Goal: Task Accomplishment & Management: Complete application form

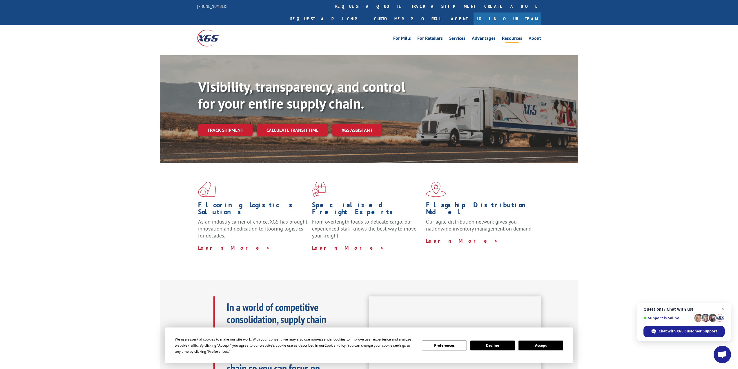
click at [511, 36] on link "Resources" at bounding box center [512, 39] width 20 height 6
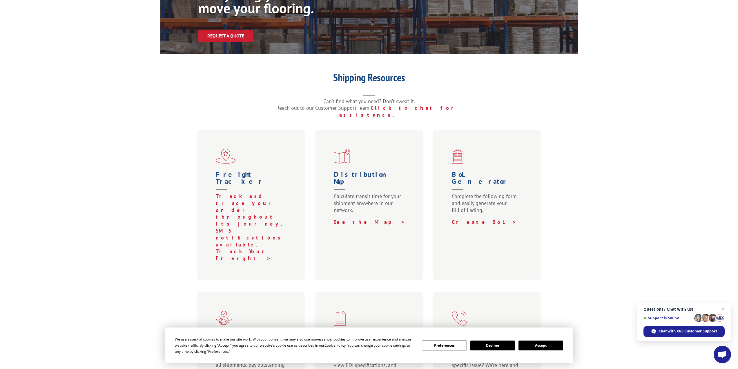
scroll to position [116, 0]
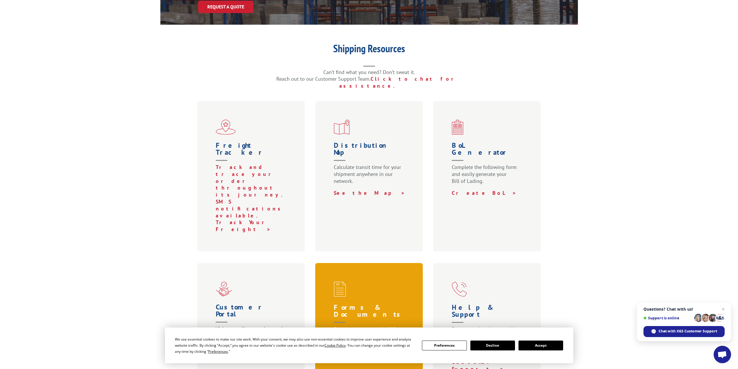
click at [360, 304] on h1 "Forms & Documents" at bounding box center [370, 315] width 73 height 22
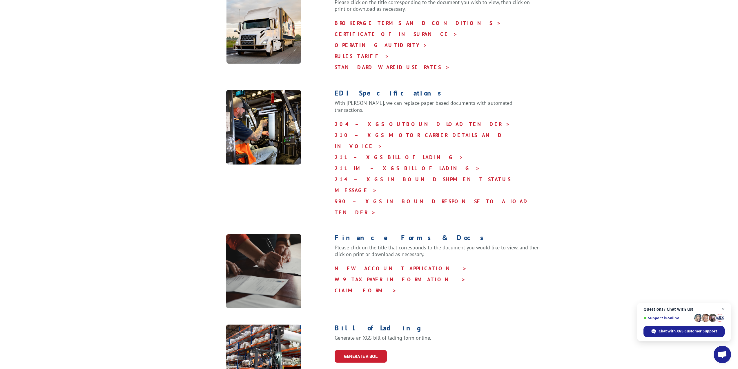
scroll to position [145, 0]
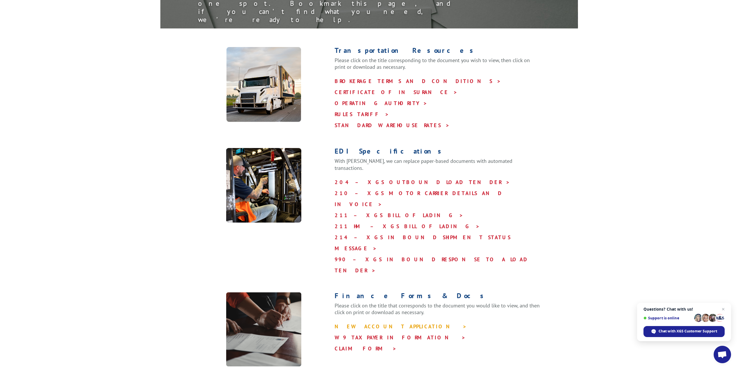
click at [354, 323] on link "NEW ACCOUNT APPLICATION >" at bounding box center [401, 326] width 132 height 7
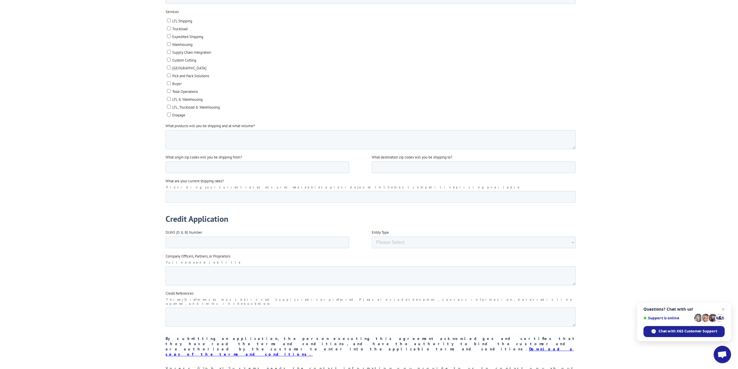
scroll to position [551, 0]
